Goal: Task Accomplishment & Management: Manage account settings

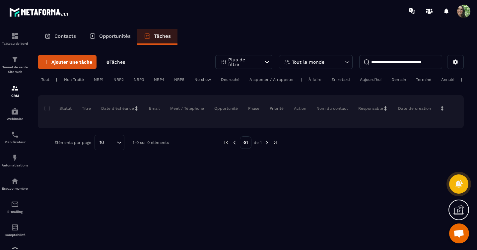
click at [61, 35] on p "Contacts" at bounding box center [65, 36] width 22 height 6
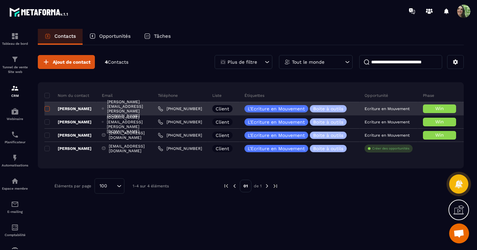
click at [46, 107] on span at bounding box center [46, 108] width 5 height 5
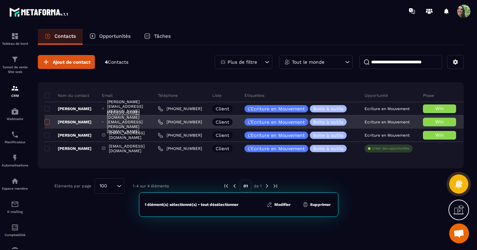
click at [47, 120] on span at bounding box center [46, 121] width 5 height 5
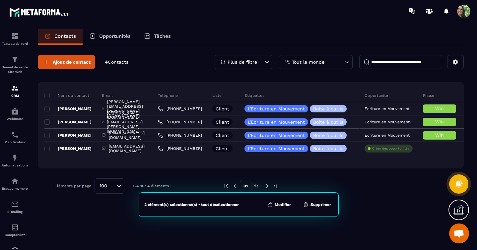
click at [281, 205] on button "Modifier" at bounding box center [279, 204] width 28 height 7
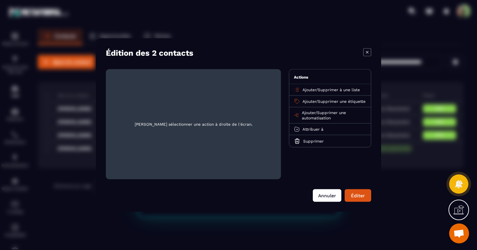
click at [324, 196] on button "Annuler" at bounding box center [327, 196] width 29 height 13
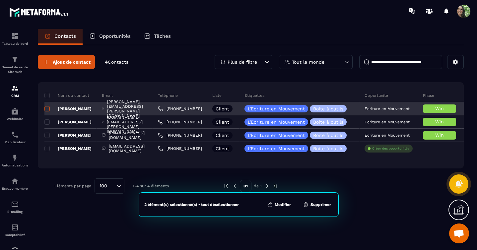
click at [47, 108] on span at bounding box center [46, 108] width 5 height 5
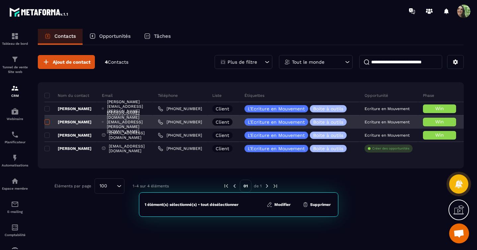
click at [47, 120] on span at bounding box center [46, 121] width 5 height 5
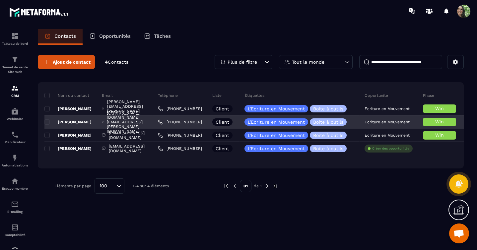
click at [133, 121] on div "[PERSON_NAME][DOMAIN_NAME][EMAIL_ADDRESS][PERSON_NAME][DOMAIN_NAME]" at bounding box center [125, 121] width 56 height 13
click at [79, 122] on p "[PERSON_NAME]" at bounding box center [67, 121] width 47 height 5
